Goal: Task Accomplishment & Management: Use online tool/utility

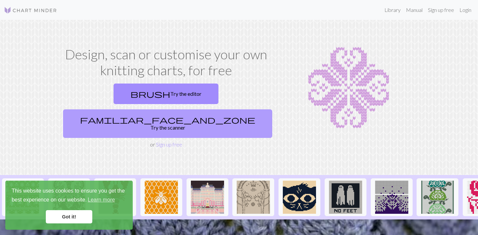
click at [212, 109] on link "familiar_face_and_zone Try the scanner" at bounding box center [167, 123] width 209 height 29
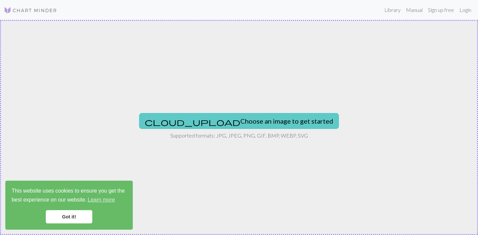
click at [209, 121] on button "cloud_upload Choose an image to get started" at bounding box center [239, 121] width 200 height 16
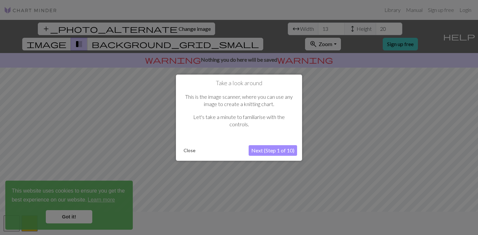
click at [261, 152] on button "Next (Step 1 of 10)" at bounding box center [273, 150] width 48 height 11
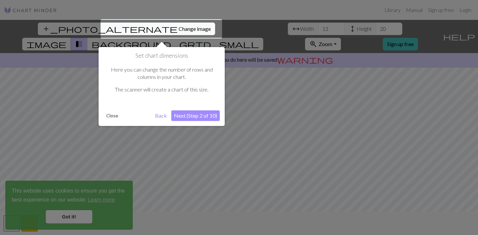
click at [142, 25] on div at bounding box center [161, 28] width 121 height 19
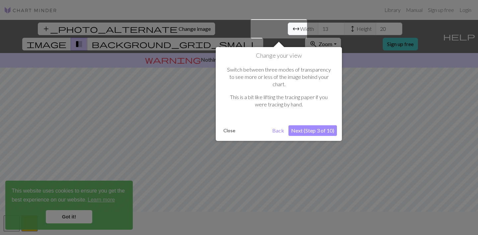
click at [231, 126] on button "Close" at bounding box center [229, 131] width 17 height 10
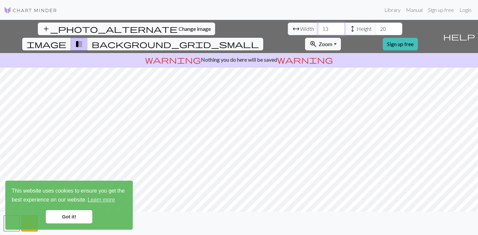
click at [318, 30] on input "13" at bounding box center [331, 29] width 27 height 13
click at [318, 27] on input "14" at bounding box center [331, 29] width 27 height 13
click at [318, 27] on input "15" at bounding box center [331, 29] width 27 height 13
click at [318, 27] on input "16" at bounding box center [331, 29] width 27 height 13
click at [318, 27] on input "17" at bounding box center [331, 29] width 27 height 13
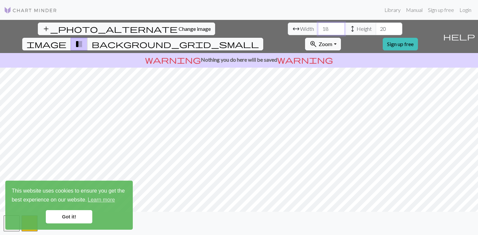
click at [318, 27] on input "18" at bounding box center [331, 29] width 27 height 13
click at [318, 27] on input "19" at bounding box center [331, 29] width 27 height 13
click at [318, 27] on input "20" at bounding box center [331, 29] width 27 height 13
click at [318, 27] on input "21" at bounding box center [331, 29] width 27 height 13
click at [318, 27] on input "22" at bounding box center [331, 29] width 27 height 13
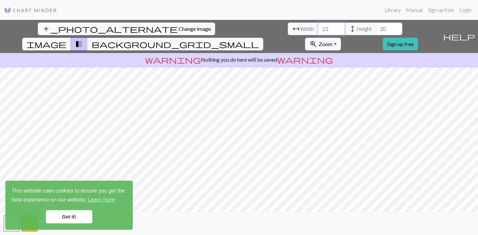
click at [318, 27] on input "23" at bounding box center [331, 29] width 27 height 13
click at [318, 27] on input "24" at bounding box center [331, 29] width 27 height 13
type input "25"
click at [318, 27] on input "25" at bounding box center [331, 29] width 27 height 13
click at [376, 28] on input "21" at bounding box center [389, 29] width 27 height 13
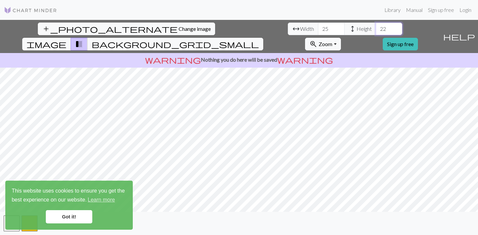
click at [376, 28] on input "22" at bounding box center [389, 29] width 27 height 13
click at [376, 28] on input "23" at bounding box center [389, 29] width 27 height 13
click at [376, 28] on input "24" at bounding box center [389, 29] width 27 height 13
click at [376, 28] on input "25" at bounding box center [389, 29] width 27 height 13
click at [376, 28] on input "26" at bounding box center [389, 29] width 27 height 13
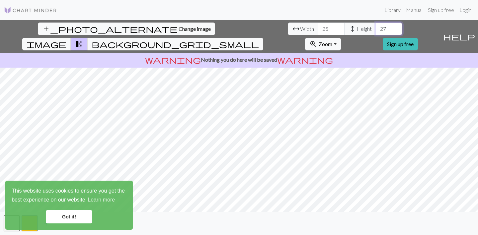
click at [376, 28] on input "27" at bounding box center [389, 29] width 27 height 13
click at [376, 28] on input "28" at bounding box center [389, 29] width 27 height 13
click at [376, 28] on input "29" at bounding box center [389, 29] width 27 height 13
click at [376, 28] on input "30" at bounding box center [389, 29] width 27 height 13
click at [376, 28] on input "31" at bounding box center [389, 29] width 27 height 13
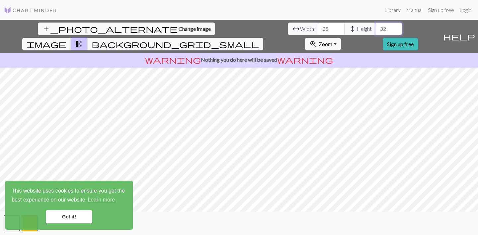
click at [376, 28] on input "32" at bounding box center [389, 29] width 27 height 13
click at [376, 28] on input "33" at bounding box center [389, 29] width 27 height 13
click at [376, 28] on input "34" at bounding box center [389, 29] width 27 height 13
click at [376, 28] on input "35" at bounding box center [389, 29] width 27 height 13
click at [376, 28] on input "36" at bounding box center [389, 29] width 27 height 13
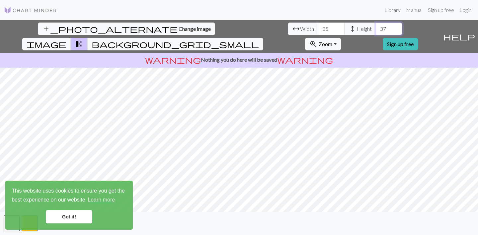
click at [376, 28] on input "37" at bounding box center [389, 29] width 27 height 13
click at [376, 28] on input "38" at bounding box center [389, 29] width 27 height 13
type input "39"
click at [376, 28] on input "39" at bounding box center [389, 29] width 27 height 13
click at [418, 38] on link "Sign up free" at bounding box center [400, 44] width 35 height 13
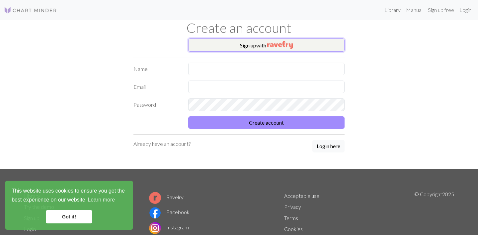
click at [258, 48] on button "Sign up with" at bounding box center [266, 44] width 156 height 13
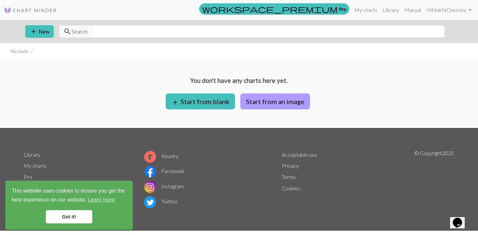
click at [261, 103] on button "Start from an image" at bounding box center [275, 102] width 70 height 16
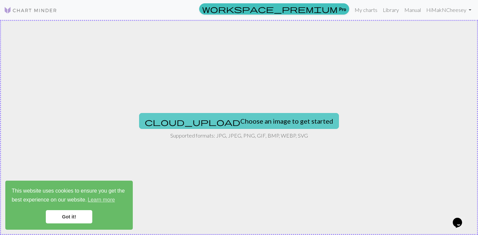
click at [199, 122] on button "cloud_upload Choose an image to get started" at bounding box center [239, 121] width 200 height 16
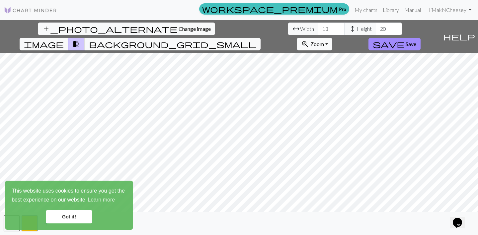
click at [324, 41] on span "Zoom" at bounding box center [317, 44] width 14 height 6
click at [69, 219] on link "Got it!" at bounding box center [69, 216] width 46 height 13
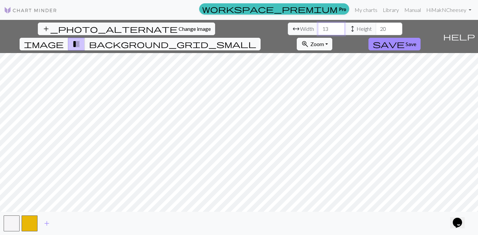
click at [318, 30] on input "13" at bounding box center [331, 29] width 27 height 13
type input "153"
click at [376, 31] on input "20" at bounding box center [389, 29] width 27 height 13
type input "0"
click at [318, 26] on input "153" at bounding box center [331, 29] width 27 height 13
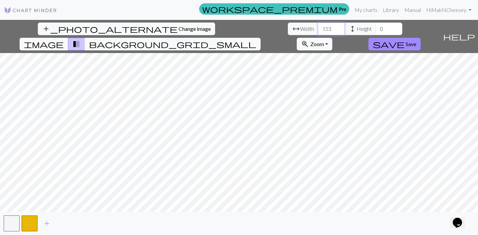
click at [318, 29] on input "153" at bounding box center [331, 29] width 27 height 13
type input "15"
click at [376, 29] on input "0" at bounding box center [389, 29] width 27 height 13
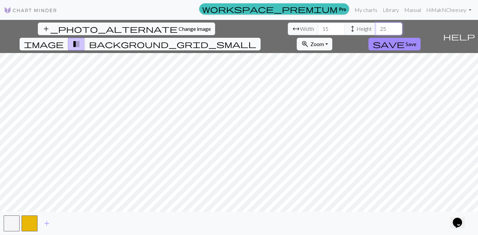
type input "25"
click at [318, 29] on input "15" at bounding box center [331, 29] width 27 height 13
type input "13"
click at [376, 29] on input "25" at bounding box center [389, 29] width 27 height 13
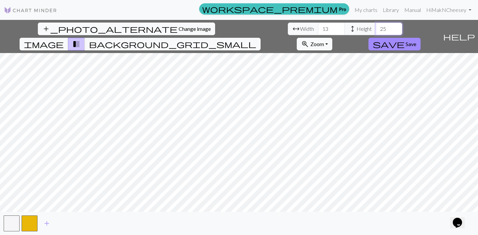
click at [376, 30] on input "25" at bounding box center [389, 29] width 27 height 13
click at [376, 29] on input "20" at bounding box center [389, 29] width 27 height 13
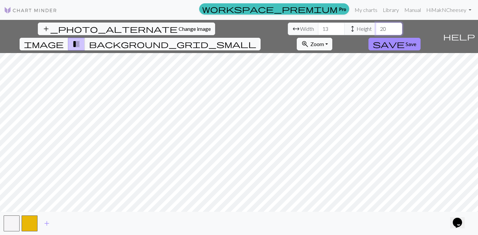
click at [376, 29] on input "20" at bounding box center [389, 29] width 27 height 13
type input "2"
click at [376, 28] on input "1" at bounding box center [389, 29] width 27 height 13
click at [376, 28] on input "2" at bounding box center [389, 29] width 27 height 13
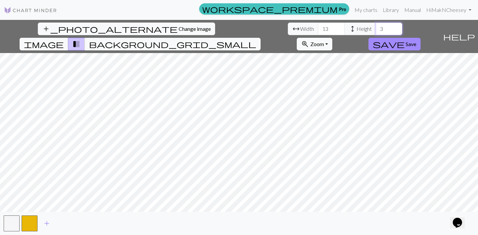
click at [376, 28] on input "3" at bounding box center [389, 29] width 27 height 13
click at [376, 28] on input "4" at bounding box center [389, 29] width 27 height 13
click at [376, 28] on input "5" at bounding box center [389, 29] width 27 height 13
click at [376, 28] on input "6" at bounding box center [389, 29] width 27 height 13
click at [376, 28] on input "7" at bounding box center [389, 29] width 27 height 13
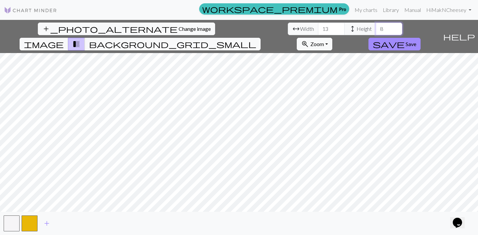
click at [376, 28] on input "8" at bounding box center [389, 29] width 27 height 13
click at [376, 28] on input "9" at bounding box center [389, 29] width 27 height 13
click at [376, 28] on input "10" at bounding box center [389, 29] width 27 height 13
click at [376, 28] on input "11" at bounding box center [389, 29] width 27 height 13
click at [376, 28] on input "12" at bounding box center [389, 29] width 27 height 13
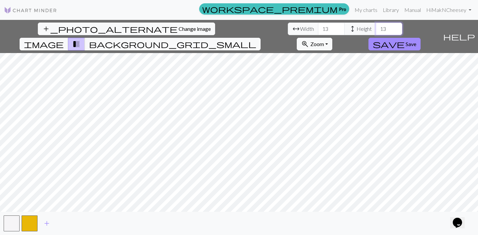
click at [376, 28] on input "13" at bounding box center [389, 29] width 27 height 13
click at [376, 28] on input "14" at bounding box center [389, 29] width 27 height 13
click at [376, 28] on input "15" at bounding box center [389, 29] width 27 height 13
click at [376, 28] on input "16" at bounding box center [389, 29] width 27 height 13
click at [376, 28] on input "17" at bounding box center [389, 29] width 27 height 13
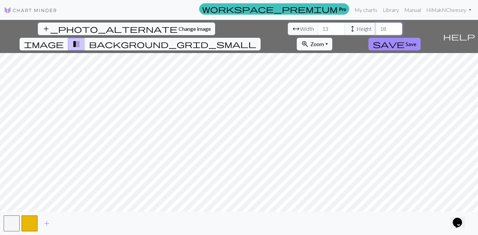
click at [376, 28] on input "18" at bounding box center [389, 29] width 27 height 13
click at [376, 28] on input "19" at bounding box center [389, 29] width 27 height 13
type input "20"
click at [376, 28] on input "20" at bounding box center [389, 29] width 27 height 13
click at [256, 39] on span "background_grid_small" at bounding box center [172, 43] width 167 height 9
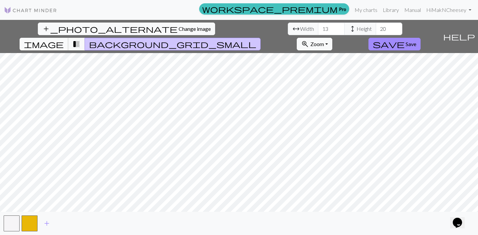
click at [64, 39] on span "image" at bounding box center [44, 43] width 40 height 9
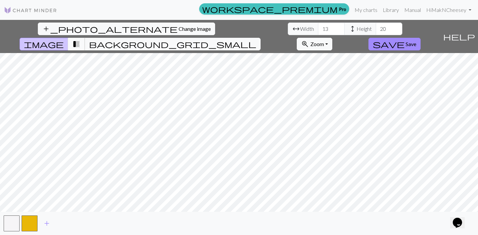
click at [80, 39] on span "transition_fade" at bounding box center [76, 43] width 8 height 9
click at [256, 39] on span "background_grid_small" at bounding box center [172, 43] width 167 height 9
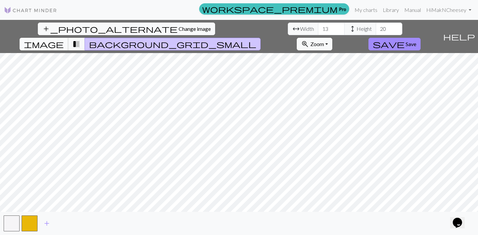
click at [64, 39] on span "image" at bounding box center [44, 43] width 40 height 9
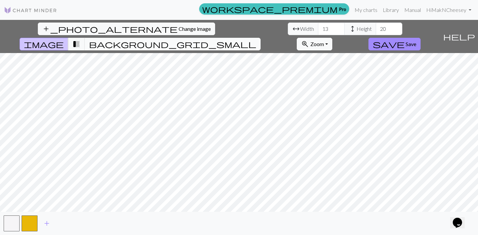
click at [256, 39] on span "background_grid_small" at bounding box center [172, 43] width 167 height 9
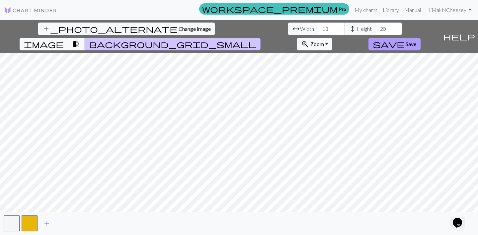
click at [404, 39] on span "save" at bounding box center [389, 43] width 32 height 9
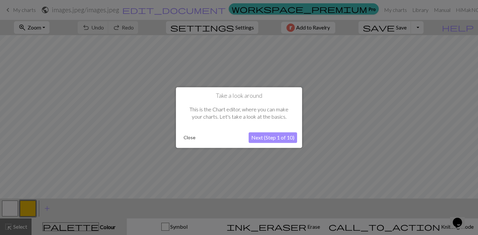
click at [271, 138] on button "Next (Step 1 of 10)" at bounding box center [273, 137] width 48 height 11
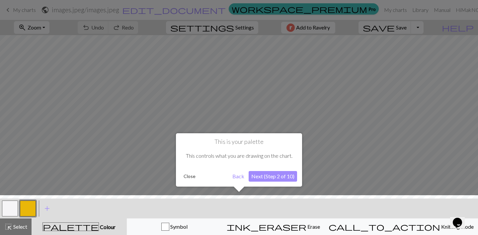
click at [273, 180] on button "Next (Step 2 of 10)" at bounding box center [273, 176] width 48 height 11
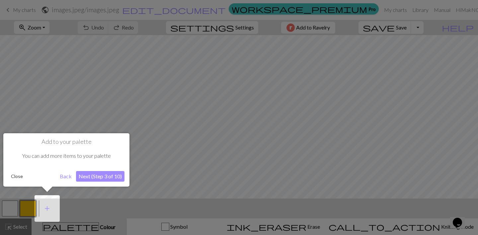
click at [60, 176] on button "Back" at bounding box center [65, 176] width 17 height 11
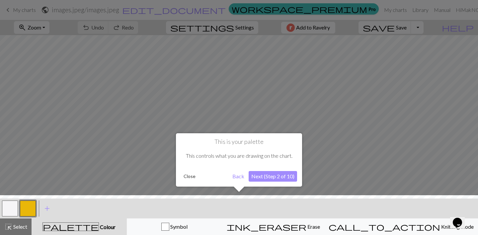
click at [189, 176] on button "Close" at bounding box center [189, 177] width 17 height 10
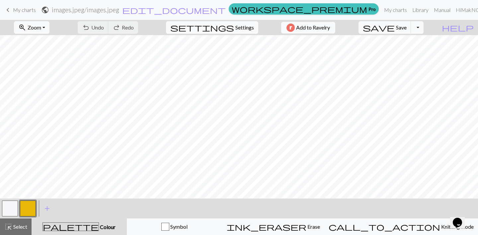
click at [119, 9] on h2 "images.jpeg / images.jpeg" at bounding box center [85, 10] width 67 height 8
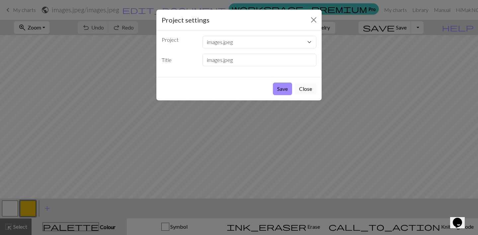
click at [305, 89] on button "Close" at bounding box center [306, 89] width 22 height 13
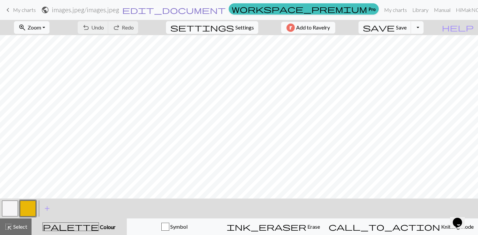
click at [224, 12] on span "edit_document" at bounding box center [174, 9] width 104 height 9
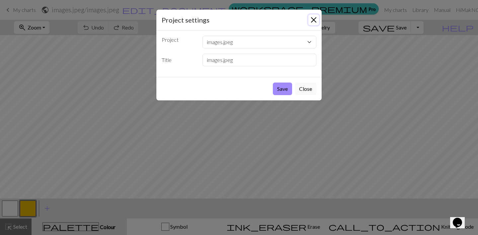
click at [315, 18] on button "Close" at bounding box center [313, 20] width 11 height 11
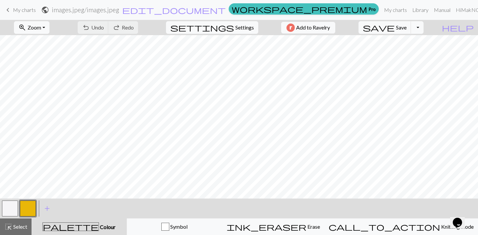
click at [30, 11] on span "My charts" at bounding box center [24, 10] width 23 height 6
click at [49, 26] on button "zoom_in Zoom Zoom" at bounding box center [32, 27] width 36 height 13
click at [381, 9] on link "My charts" at bounding box center [395, 9] width 28 height 13
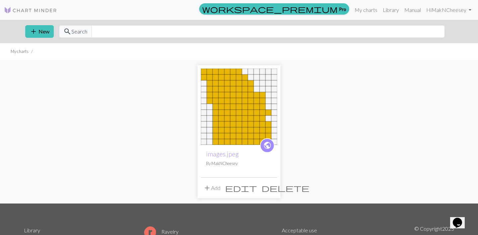
click at [257, 188] on span "edit" at bounding box center [241, 187] width 32 height 9
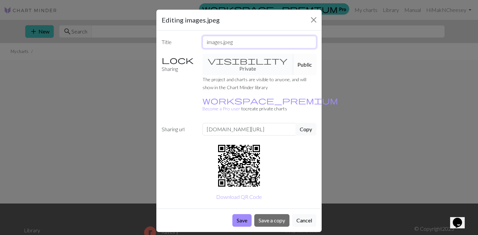
click at [230, 43] on input "images.jpeg" at bounding box center [259, 42] width 114 height 13
click at [241, 214] on button "Save" at bounding box center [241, 220] width 19 height 13
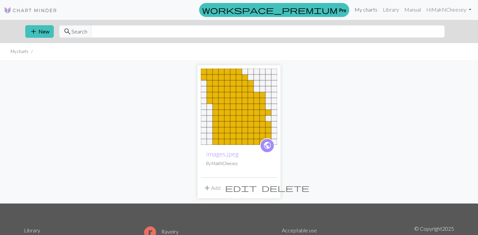
click at [369, 12] on link "My charts" at bounding box center [366, 9] width 28 height 13
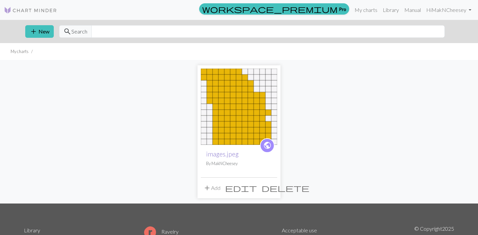
click at [233, 156] on link "images.jpeg" at bounding box center [222, 154] width 33 height 8
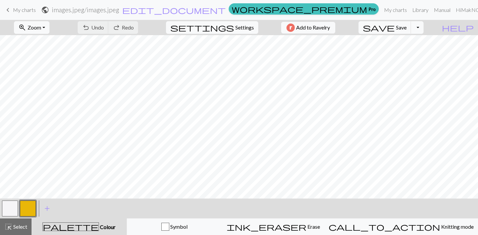
click at [114, 26] on div "undo Undo Undo redo Redo Redo" at bounding box center [108, 27] width 70 height 15
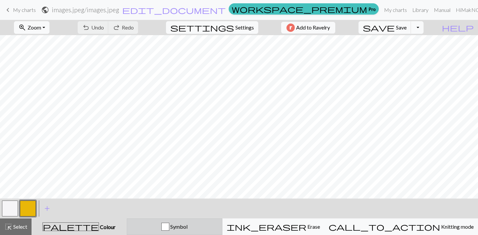
click at [169, 226] on div "button" at bounding box center [165, 227] width 8 height 8
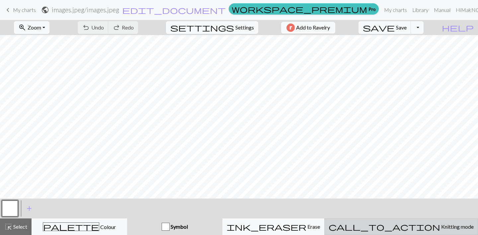
click at [396, 223] on button "call_to_action Knitting mode Knitting mode" at bounding box center [401, 227] width 154 height 17
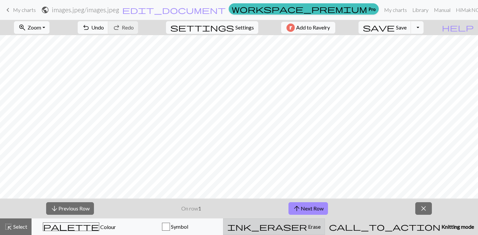
click at [301, 222] on span "ink_eraser" at bounding box center [267, 226] width 80 height 9
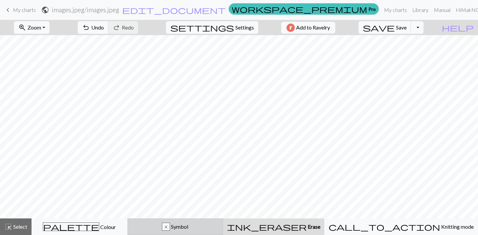
click at [219, 226] on div "x Symbol" at bounding box center [175, 227] width 87 height 8
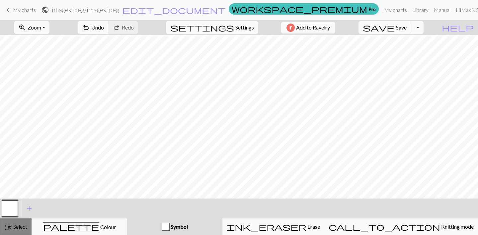
click at [14, 228] on span "Select" at bounding box center [19, 227] width 15 height 6
click at [170, 226] on div "button" at bounding box center [166, 227] width 8 height 8
click at [181, 227] on div "Symbol" at bounding box center [174, 227] width 87 height 8
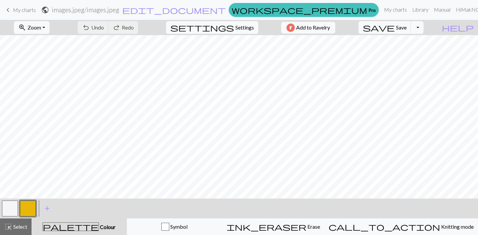
click at [118, 26] on div "undo Undo Undo redo Redo Redo" at bounding box center [108, 27] width 70 height 15
click at [235, 28] on span "Settings" at bounding box center [244, 28] width 19 height 8
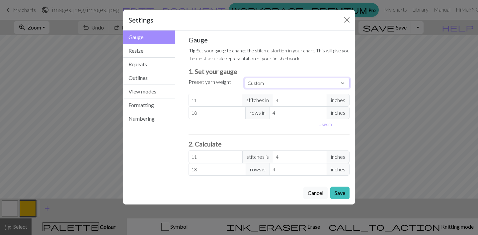
click at [264, 85] on select "Custom Square Lace Light Fingering Fingering Sport Double knit Worsted Aran Bul…" at bounding box center [297, 83] width 105 height 10
select select "lace"
click at [245, 78] on select "Custom Square Lace Light Fingering Fingering Sport Double knit Worsted Aran Bul…" at bounding box center [297, 83] width 105 height 10
type input "32"
type input "40"
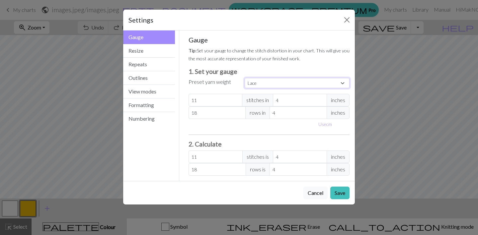
type input "32"
type input "40"
click at [278, 98] on input "4" at bounding box center [300, 100] width 54 height 13
select select "custom"
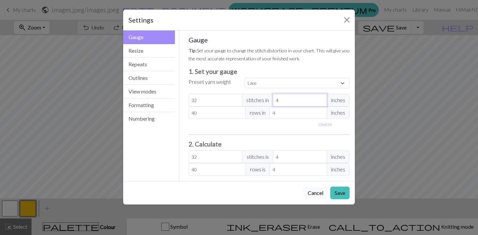
type input "3"
type input "42.67"
click at [321, 104] on input "3" at bounding box center [300, 100] width 54 height 13
type input "2"
type input "64"
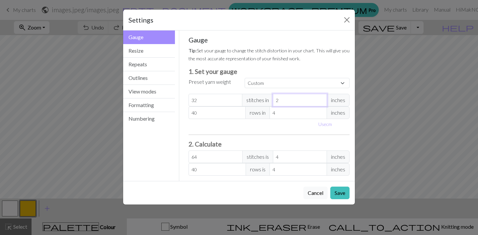
click at [321, 104] on input "2" at bounding box center [300, 100] width 54 height 13
type input "1"
type input "128"
type input "1"
click at [321, 104] on input "1" at bounding box center [300, 100] width 54 height 13
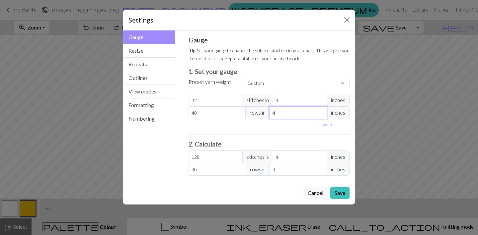
type input "3"
type input "53.33"
click at [321, 115] on input "3" at bounding box center [297, 113] width 57 height 13
type input "2"
type input "80"
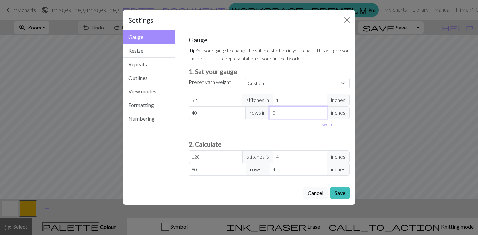
click at [321, 115] on input "2" at bounding box center [297, 113] width 57 height 13
type input "1"
type input "160"
click at [321, 115] on input "1" at bounding box center [297, 113] width 57 height 13
type input "0"
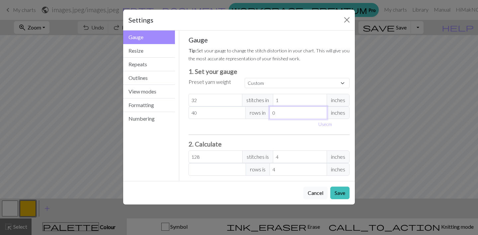
type input "0"
click at [321, 115] on input "0" at bounding box center [297, 113] width 57 height 13
click at [150, 53] on button "Resize" at bounding box center [149, 51] width 52 height 14
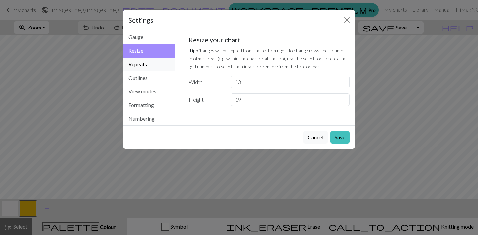
click at [156, 67] on button "Repeats" at bounding box center [149, 65] width 52 height 14
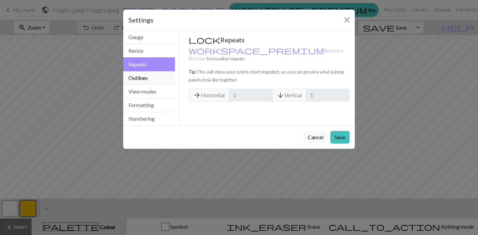
click at [154, 75] on button "Outlines" at bounding box center [149, 78] width 52 height 14
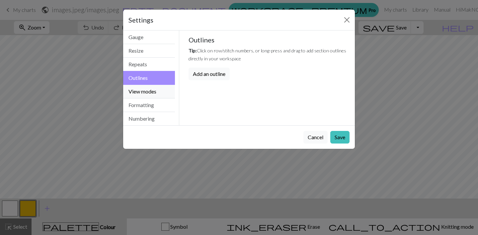
click at [151, 90] on button "View modes" at bounding box center [149, 92] width 52 height 14
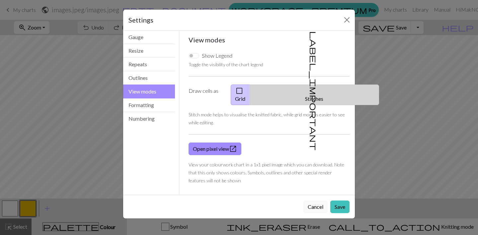
click at [302, 94] on button "label_important Stitches" at bounding box center [314, 95] width 129 height 21
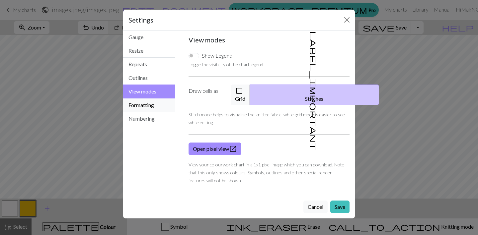
click at [149, 106] on button "Formatting" at bounding box center [149, 106] width 52 height 14
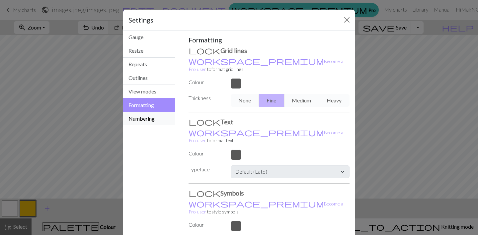
click at [149, 114] on button "Numbering" at bounding box center [149, 118] width 52 height 13
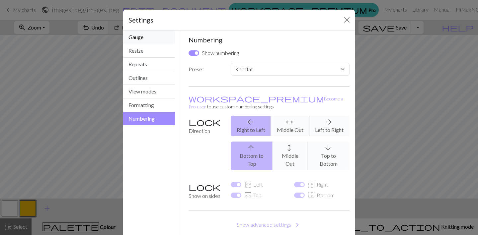
click at [147, 36] on button "Gauge" at bounding box center [149, 38] width 52 height 14
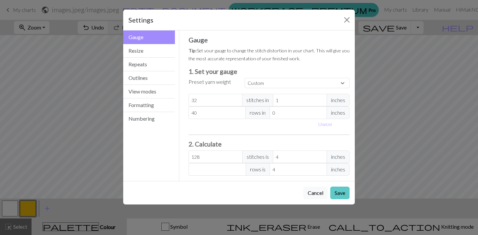
click at [336, 195] on button "Save" at bounding box center [339, 193] width 19 height 13
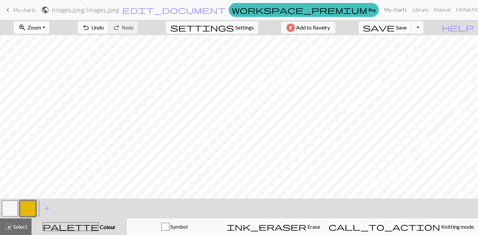
click at [381, 13] on link "My charts" at bounding box center [395, 9] width 28 height 13
click at [423, 29] on button "Toggle Dropdown" at bounding box center [417, 27] width 13 height 13
click at [29, 206] on button "button" at bounding box center [28, 209] width 16 height 16
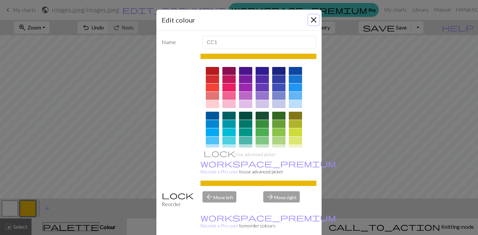
click at [314, 20] on button "Close" at bounding box center [313, 20] width 11 height 11
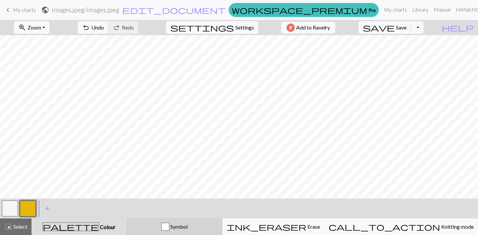
click at [187, 229] on span "Symbol" at bounding box center [178, 227] width 18 height 6
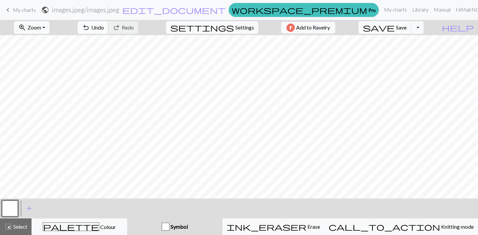
click at [90, 27] on span "undo" at bounding box center [86, 27] width 8 height 9
click at [117, 27] on div "undo Undo Undo redo Redo Redo" at bounding box center [108, 27] width 70 height 15
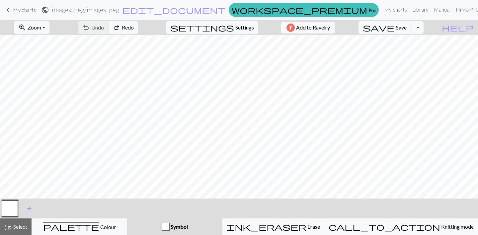
click at [117, 27] on div "undo Undo Undo redo Redo Redo" at bounding box center [108, 27] width 70 height 15
click at [238, 25] on span "Settings" at bounding box center [244, 28] width 19 height 8
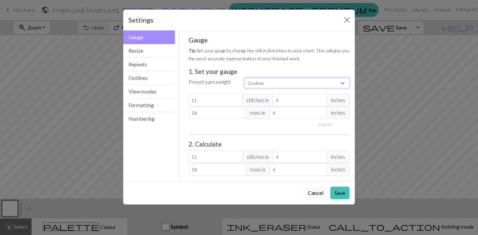
click at [270, 82] on select "Custom Square Lace Light Fingering Fingering Sport Double knit Worsted Aran Bul…" at bounding box center [297, 83] width 105 height 10
select select "lace"
click at [245, 78] on select "Custom Square Lace Light Fingering Fingering Sport Double knit Worsted Aran Bul…" at bounding box center [297, 83] width 105 height 10
type input "32"
type input "40"
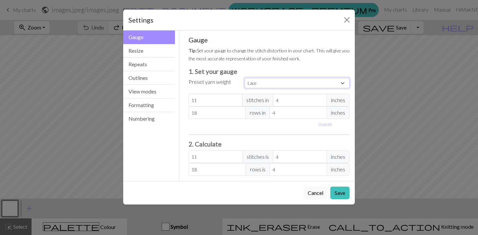
type input "32"
type input "40"
click at [148, 50] on button "Resize" at bounding box center [149, 51] width 52 height 14
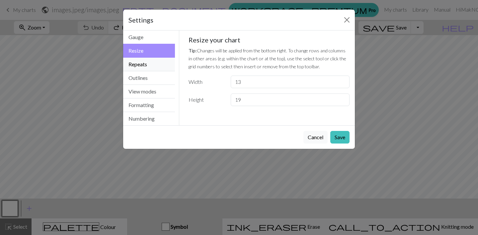
click at [144, 68] on button "Repeats" at bounding box center [149, 65] width 52 height 14
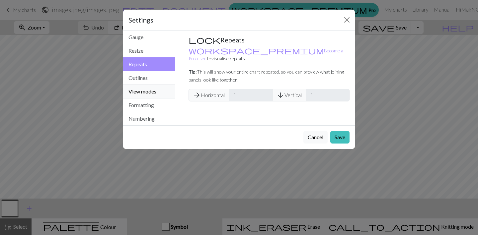
click at [143, 89] on button "View modes" at bounding box center [149, 92] width 52 height 14
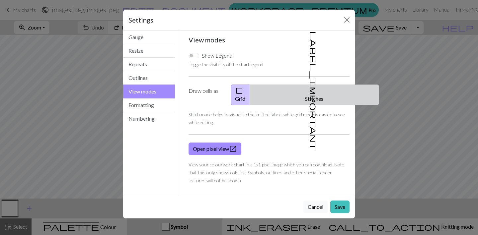
click at [318, 92] on button "label_important Stitches" at bounding box center [314, 95] width 129 height 21
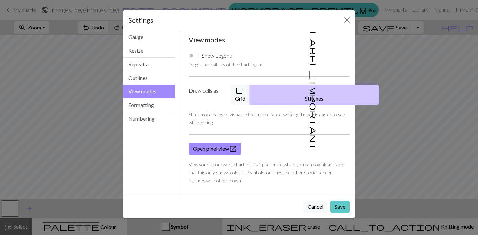
click at [341, 202] on button "Save" at bounding box center [339, 207] width 19 height 13
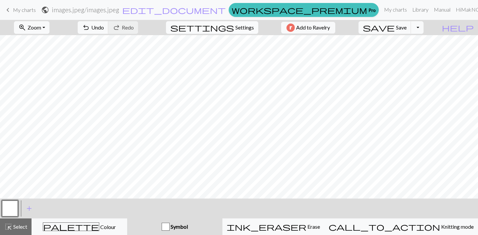
click at [230, 30] on button "settings Settings" at bounding box center [212, 27] width 92 height 13
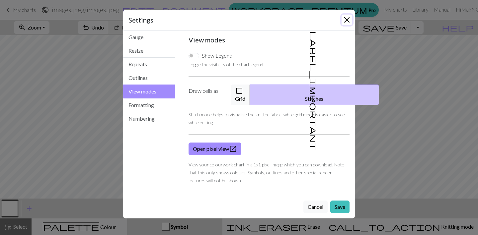
click at [346, 19] on button "Close" at bounding box center [346, 20] width 11 height 11
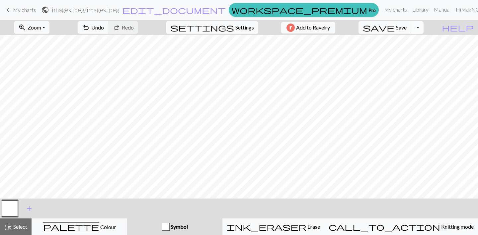
click at [423, 27] on button "Toggle Dropdown" at bounding box center [417, 27] width 13 height 13
click at [381, 13] on link "My charts" at bounding box center [395, 9] width 28 height 13
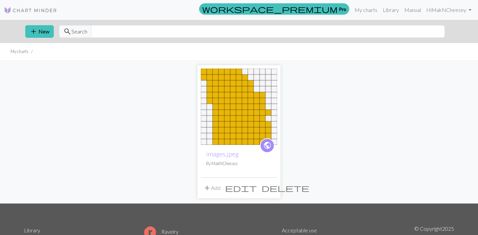
click at [36, 40] on div "add New search Search" at bounding box center [239, 31] width 438 height 23
click at [34, 31] on span "add" at bounding box center [34, 31] width 8 height 9
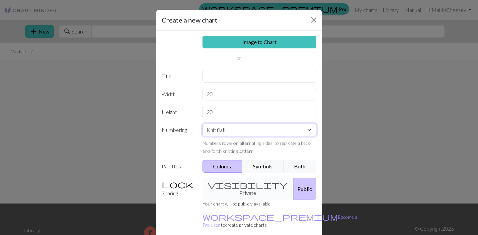
click at [241, 134] on select "Knit flat Knit in the round Lace knitting Cross stitch" at bounding box center [259, 130] width 114 height 13
click at [202, 124] on select "Knit flat Knit in the round Lace knitting Cross stitch" at bounding box center [259, 130] width 114 height 13
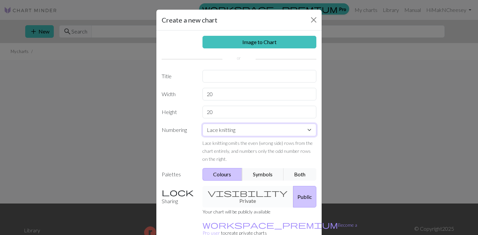
click at [222, 127] on select "Knit flat Knit in the round Lace knitting Cross stitch" at bounding box center [259, 130] width 114 height 13
select select "flat"
click at [202, 124] on select "Knit flat Knit in the round Lace knitting Cross stitch" at bounding box center [259, 130] width 114 height 13
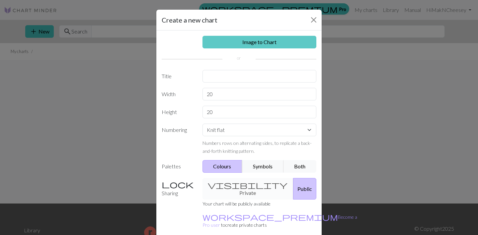
click at [230, 39] on link "Image to Chart" at bounding box center [259, 42] width 114 height 13
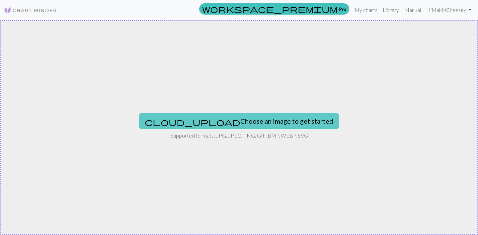
click at [201, 126] on button "cloud_upload Choose an image to get started" at bounding box center [239, 121] width 200 height 16
type input "C:\fakepath\download.jpeg"
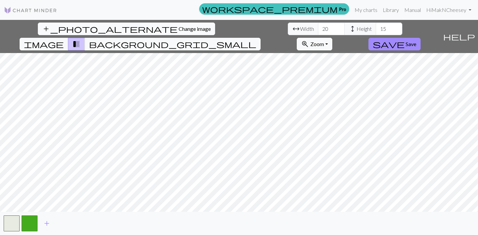
click at [179, 30] on span "Change image" at bounding box center [195, 29] width 32 height 6
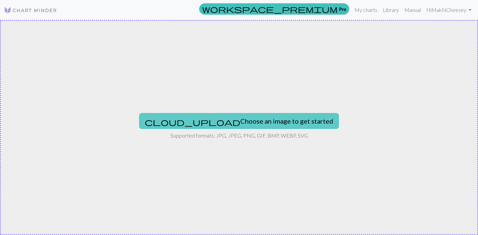
click at [196, 119] on span "cloud_upload" at bounding box center [193, 121] width 96 height 9
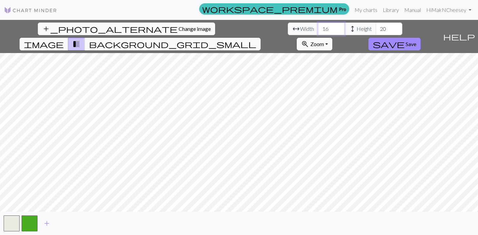
click at [318, 26] on input "16" at bounding box center [331, 29] width 27 height 13
type input "17"
click at [318, 26] on input "17" at bounding box center [331, 29] width 27 height 13
click at [376, 26] on input "21" at bounding box center [389, 29] width 27 height 13
click at [376, 26] on input "22" at bounding box center [389, 29] width 27 height 13
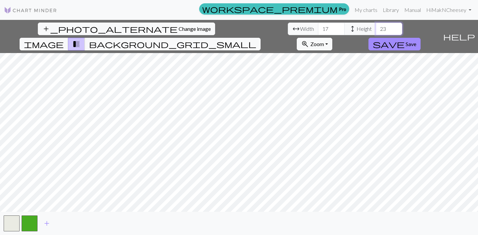
click at [376, 26] on input "23" at bounding box center [389, 29] width 27 height 13
click at [376, 26] on input "24" at bounding box center [389, 29] width 27 height 13
click at [376, 26] on input "25" at bounding box center [389, 29] width 27 height 13
click at [376, 26] on input "26" at bounding box center [389, 29] width 27 height 13
click at [376, 26] on input "27" at bounding box center [389, 29] width 27 height 13
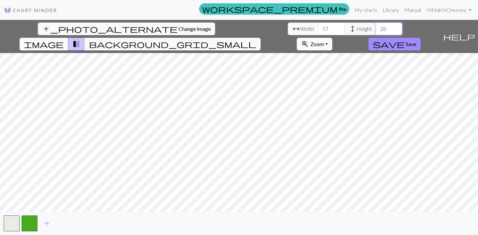
click at [376, 26] on input "28" at bounding box center [389, 29] width 27 height 13
click at [376, 26] on input "29" at bounding box center [389, 29] width 27 height 13
click at [376, 26] on input "30" at bounding box center [389, 29] width 27 height 13
click at [376, 26] on input "31" at bounding box center [389, 29] width 27 height 13
click at [376, 26] on input "32" at bounding box center [389, 29] width 27 height 13
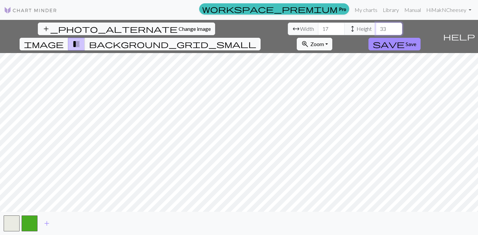
click at [376, 26] on input "33" at bounding box center [389, 29] width 27 height 13
click at [376, 26] on input "34" at bounding box center [389, 29] width 27 height 13
click at [376, 26] on input "35" at bounding box center [389, 29] width 27 height 13
click at [376, 26] on input "36" at bounding box center [389, 29] width 27 height 13
click at [376, 26] on input "37" at bounding box center [389, 29] width 27 height 13
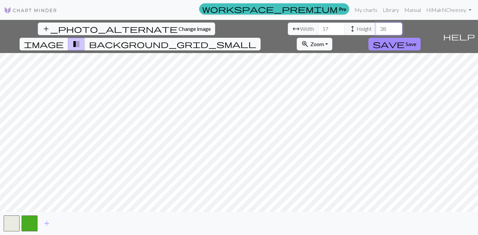
click at [376, 26] on input "38" at bounding box center [389, 29] width 27 height 13
click at [376, 26] on input "39" at bounding box center [389, 29] width 27 height 13
click at [376, 26] on input "40" at bounding box center [389, 29] width 27 height 13
click at [376, 26] on input "41" at bounding box center [389, 29] width 27 height 13
click at [376, 26] on input "42" at bounding box center [389, 29] width 27 height 13
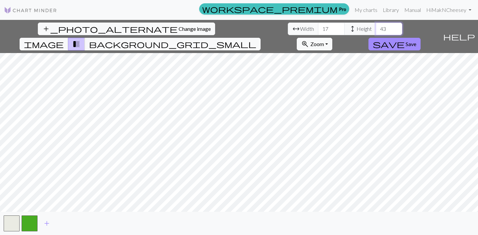
type input "43"
click at [376, 26] on input "43" at bounding box center [389, 29] width 27 height 13
click at [348, 28] on span "height" at bounding box center [352, 28] width 8 height 9
click at [292, 29] on span "arrow_range" at bounding box center [296, 28] width 8 height 9
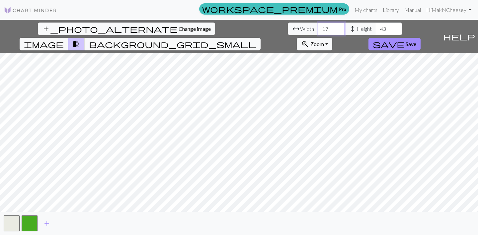
click at [318, 29] on input "17" at bounding box center [331, 29] width 27 height 13
click at [318, 27] on input "18" at bounding box center [331, 29] width 27 height 13
click at [318, 27] on input "19" at bounding box center [331, 29] width 27 height 13
click at [318, 27] on input "20" at bounding box center [331, 29] width 27 height 13
click at [318, 27] on input "21" at bounding box center [331, 29] width 27 height 13
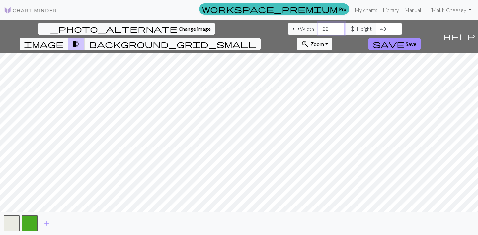
click at [318, 27] on input "22" at bounding box center [331, 29] width 27 height 13
click at [318, 27] on input "23" at bounding box center [331, 29] width 27 height 13
click at [318, 27] on input "24" at bounding box center [331, 29] width 27 height 13
click at [318, 27] on input "25" at bounding box center [331, 29] width 27 height 13
click at [318, 27] on input "26" at bounding box center [331, 29] width 27 height 13
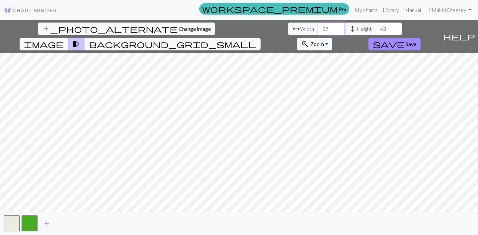
click at [318, 27] on input "27" at bounding box center [331, 29] width 27 height 13
click at [318, 27] on input "28" at bounding box center [331, 29] width 27 height 13
click at [318, 27] on input "29" at bounding box center [331, 29] width 27 height 13
click at [318, 27] on input "30" at bounding box center [331, 29] width 27 height 13
click at [318, 27] on input "31" at bounding box center [331, 29] width 27 height 13
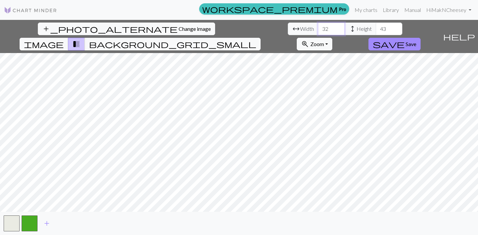
type input "32"
click at [318, 27] on input "32" at bounding box center [331, 29] width 27 height 13
click at [179, 31] on span "Change image" at bounding box center [195, 29] width 32 height 6
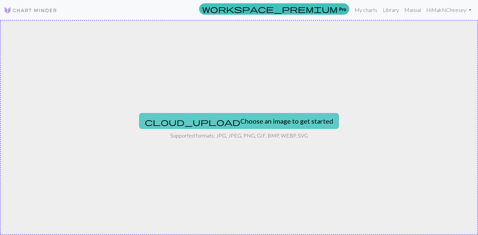
click at [224, 126] on button "cloud_upload Choose an image to get started" at bounding box center [239, 121] width 200 height 16
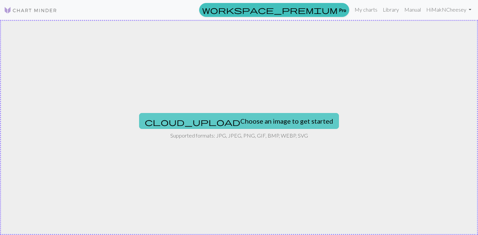
click at [211, 123] on button "cloud_upload Choose an image to get started" at bounding box center [239, 121] width 200 height 16
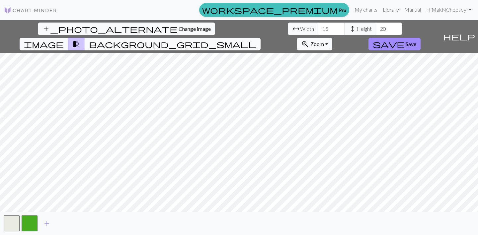
click at [64, 39] on span "image" at bounding box center [44, 43] width 40 height 9
click at [318, 28] on input "15" at bounding box center [331, 29] width 27 height 13
type input "17"
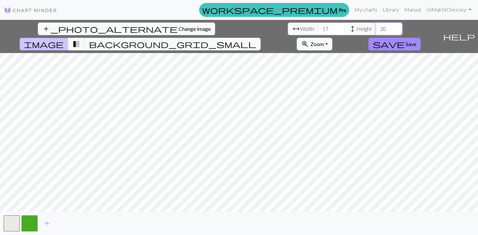
click at [376, 29] on input "20" at bounding box center [389, 29] width 27 height 13
type input "20"
type input "15"
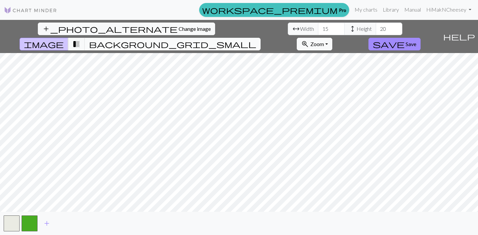
click at [256, 39] on span "background_grid_small" at bounding box center [172, 43] width 167 height 9
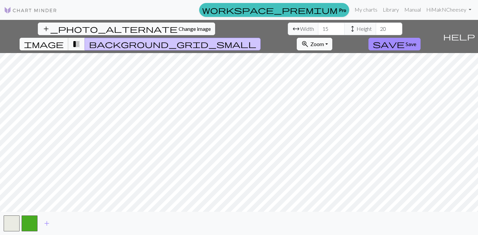
click at [64, 39] on span "image" at bounding box center [44, 43] width 40 height 9
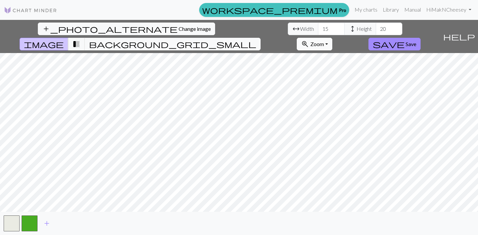
click at [332, 38] on button "zoom_in Zoom Zoom" at bounding box center [315, 44] width 36 height 13
